Goal: Information Seeking & Learning: Check status

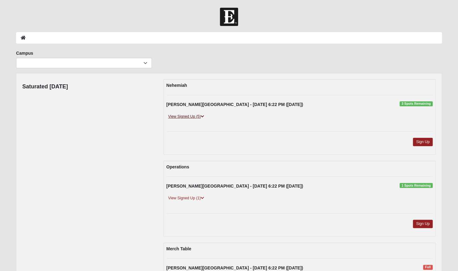
click at [191, 118] on link "View Signed Up (5)" at bounding box center [187, 117] width 40 height 6
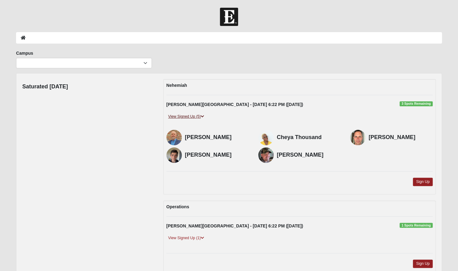
click at [191, 118] on link "View Signed Up (5)" at bounding box center [187, 117] width 40 height 6
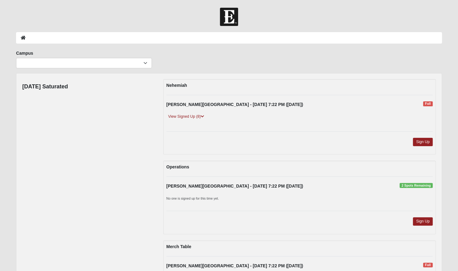
click at [207, 133] on div "Nehemiah Fleming Island - 9/11/2025 7:22 PM (9/11/2025) Full View Signed Up (8)" at bounding box center [299, 117] width 273 height 76
click at [199, 114] on link "View Signed Up (8)" at bounding box center [187, 117] width 40 height 6
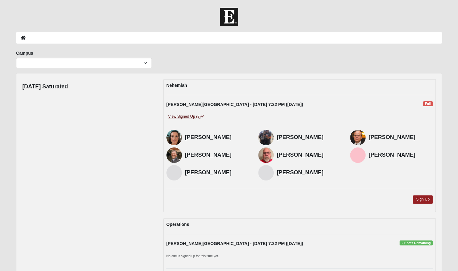
click at [199, 114] on link "View Signed Up (8)" at bounding box center [187, 117] width 40 height 6
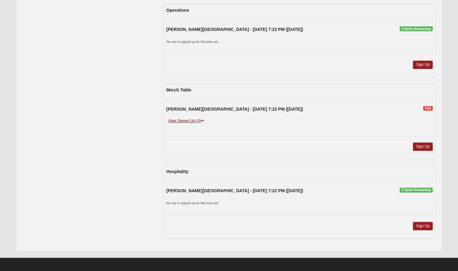
scroll to position [155, 0]
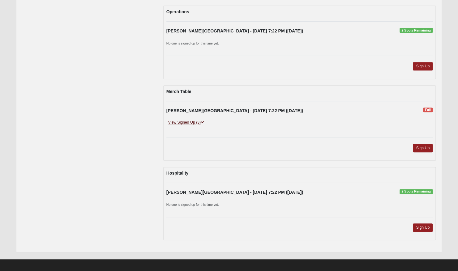
click at [202, 121] on icon at bounding box center [202, 123] width 3 height 4
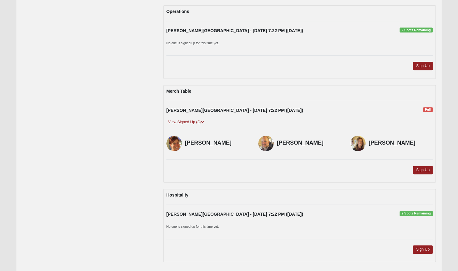
scroll to position [179, 0]
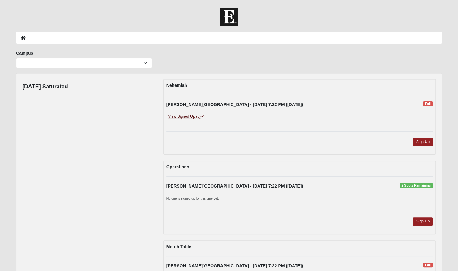
click at [184, 114] on link "View Signed Up (8)" at bounding box center [187, 117] width 40 height 6
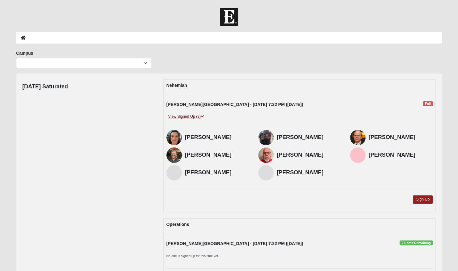
click at [184, 114] on link "View Signed Up (8)" at bounding box center [187, 117] width 40 height 6
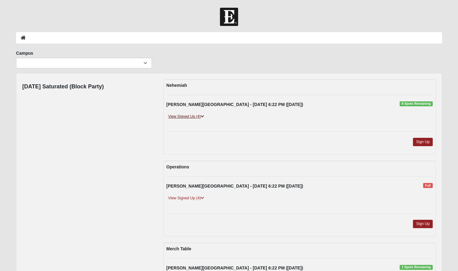
click at [199, 115] on link "View Signed Up (4)" at bounding box center [187, 117] width 40 height 6
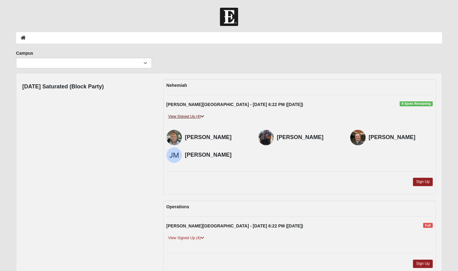
click at [205, 116] on link "View Signed Up (4)" at bounding box center [187, 117] width 40 height 6
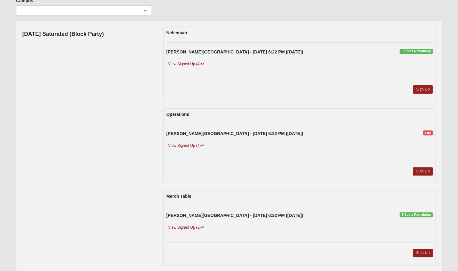
scroll to position [54, 0]
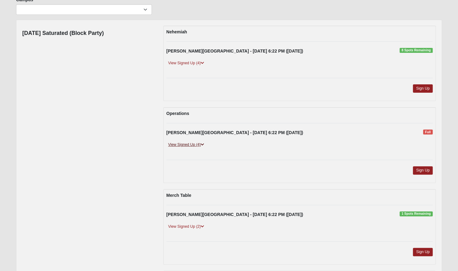
click at [203, 144] on icon at bounding box center [202, 145] width 3 height 4
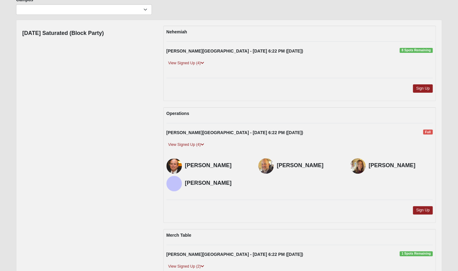
drag, startPoint x: 203, startPoint y: 144, endPoint x: 103, endPoint y: 173, distance: 104.2
click at [103, 173] on div "Friday Saturated (Block Party) Nehemiah Fleming Island - 9/12/2025 6:22 PM (9/1…" at bounding box center [229, 209] width 423 height 367
click at [194, 146] on link "View Signed Up (4)" at bounding box center [187, 145] width 40 height 6
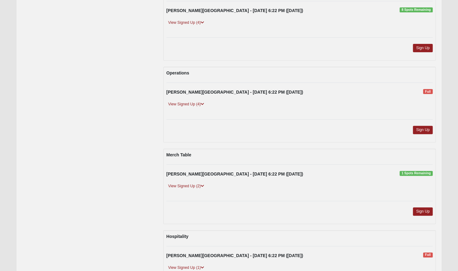
scroll to position [161, 0]
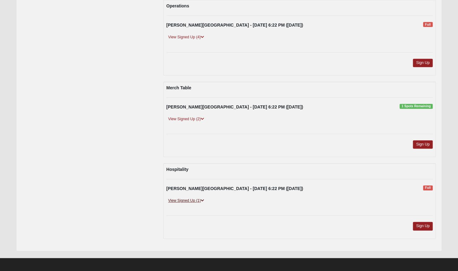
click at [201, 199] on icon at bounding box center [202, 201] width 3 height 4
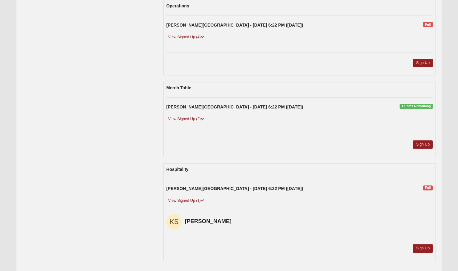
click at [111, 193] on div "Friday Saturated (Block Party) Nehemiah Fleming Island - 9/12/2025 6:22 PM (9/1…" at bounding box center [229, 93] width 423 height 350
click at [204, 199] on icon at bounding box center [202, 201] width 3 height 4
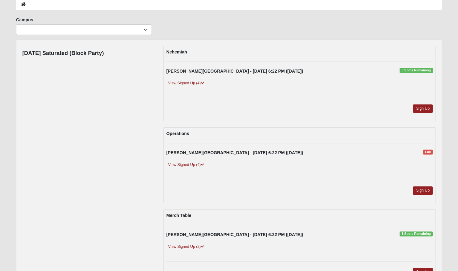
scroll to position [0, 0]
